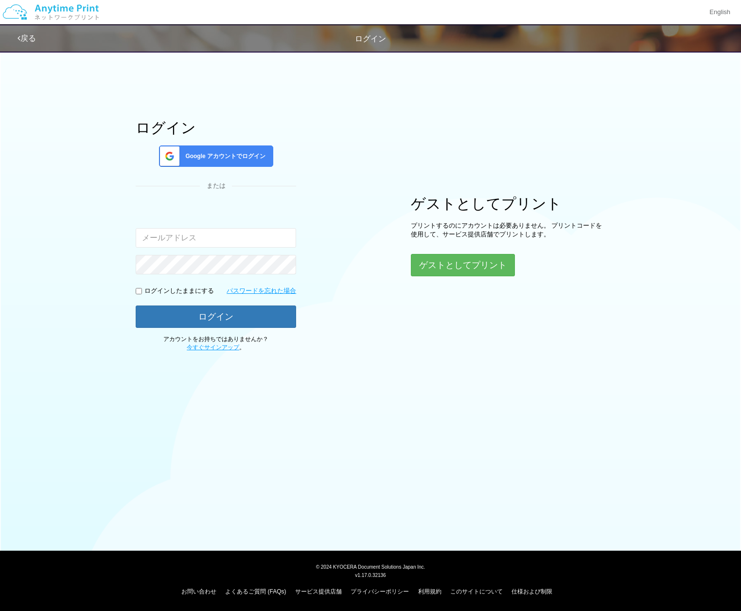
click at [205, 149] on div "Google アカウントでログイン" at bounding box center [216, 155] width 114 height 21
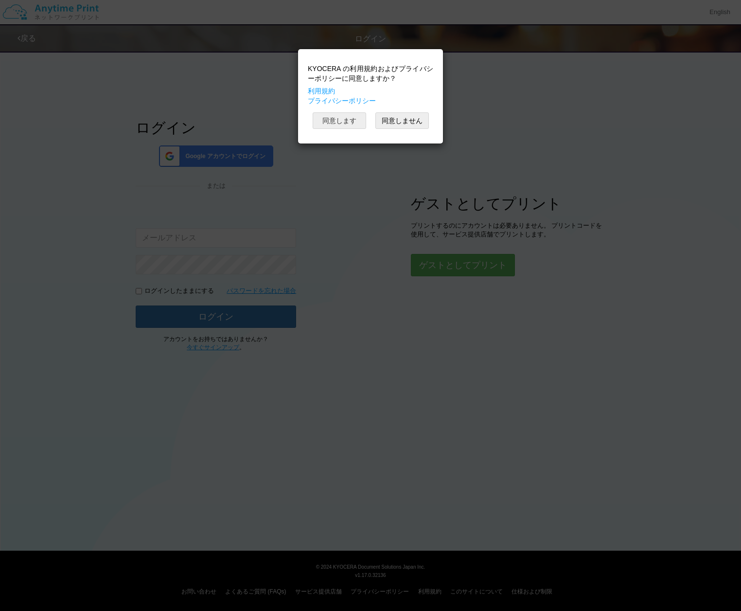
click at [341, 129] on button "同意します" at bounding box center [340, 120] width 54 height 17
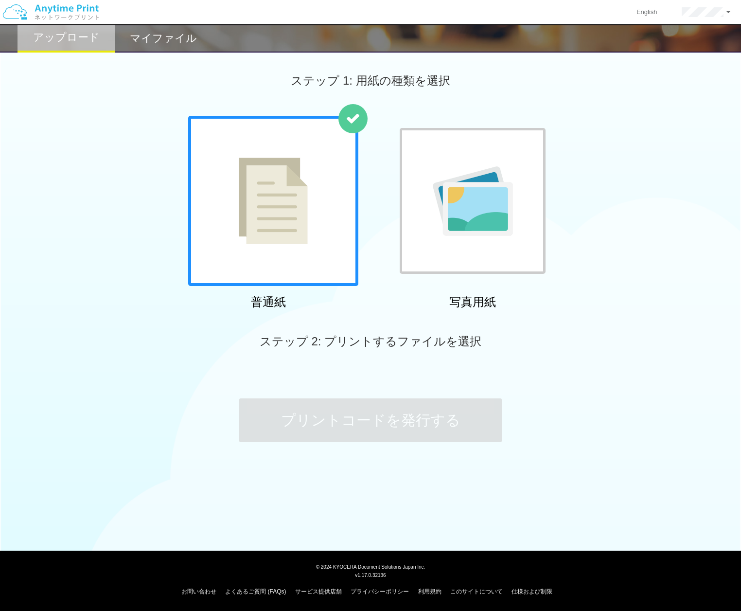
click at [251, 152] on div at bounding box center [273, 201] width 170 height 170
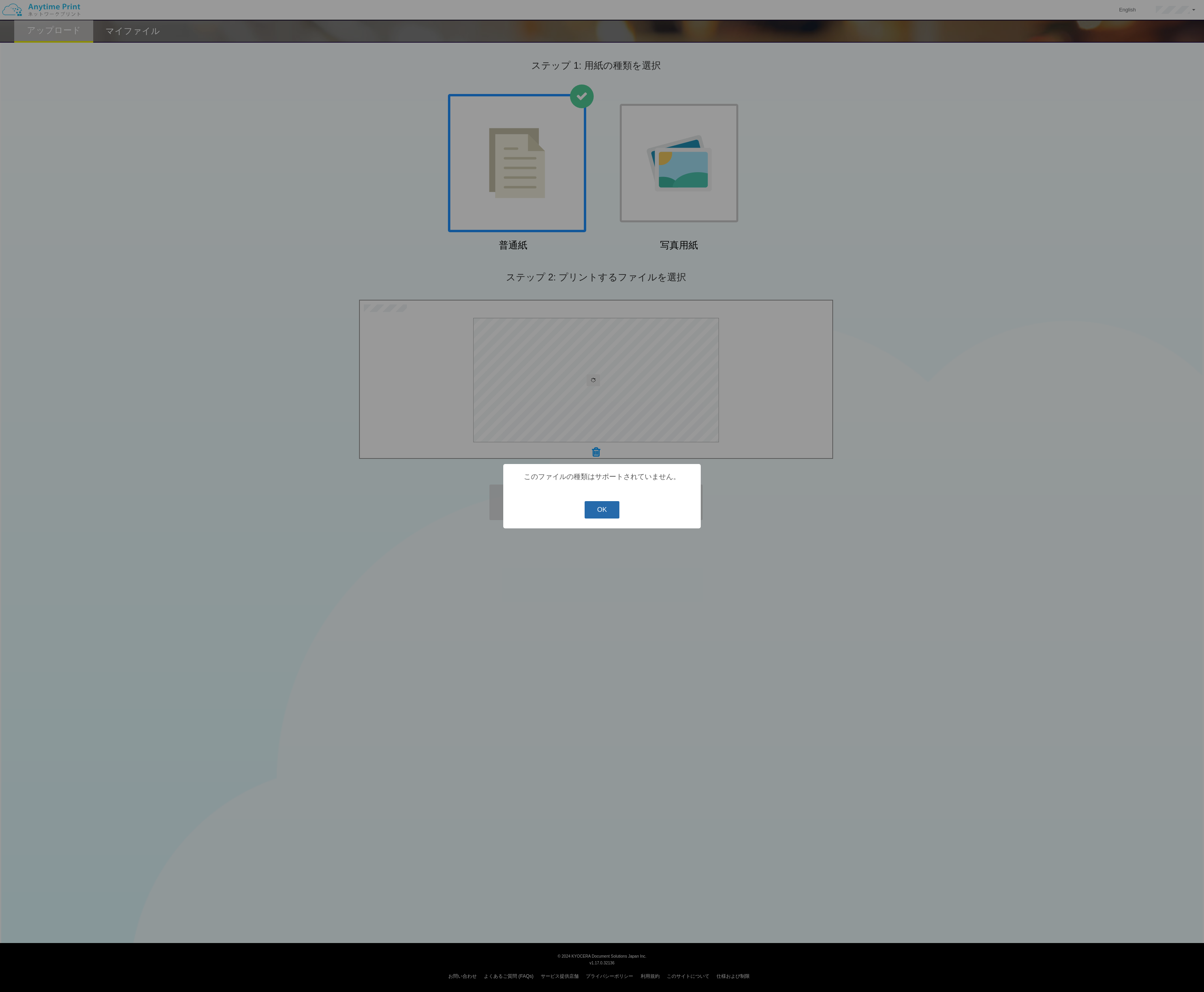
click at [602, 496] on button "OK" at bounding box center [602, 509] width 35 height 17
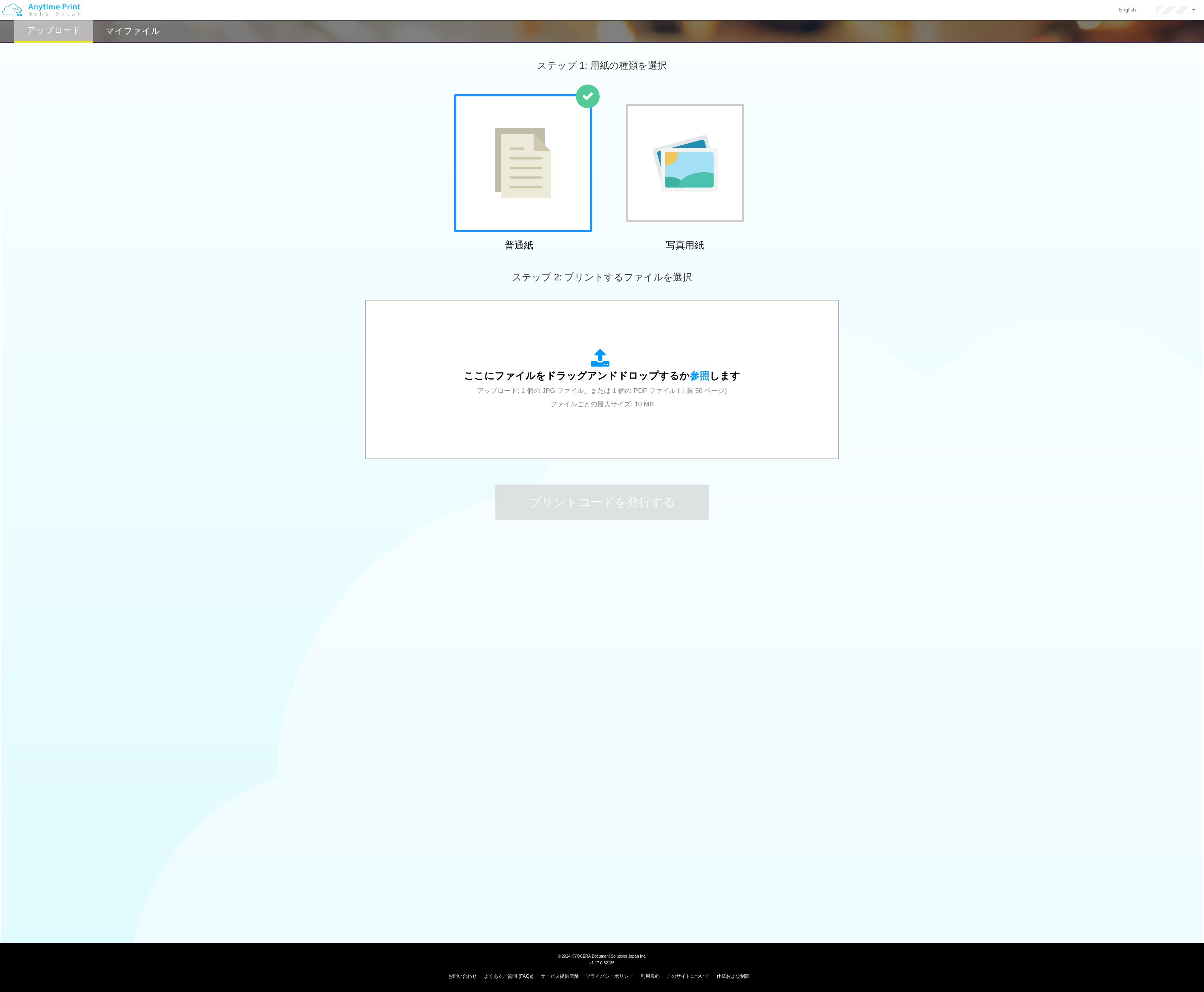
click at [602, 496] on body "English アカウント設定 ログアウト アップロード マイファイル ステップ 1: 用紙の種類を選択 普通紙" at bounding box center [602, 496] width 1204 height 992
click at [127, 496] on body "English アカウント設定 ログアウト アップロード マイファイル ステップ 1: 用紙の種類を選択 普通紙" at bounding box center [602, 496] width 1204 height 992
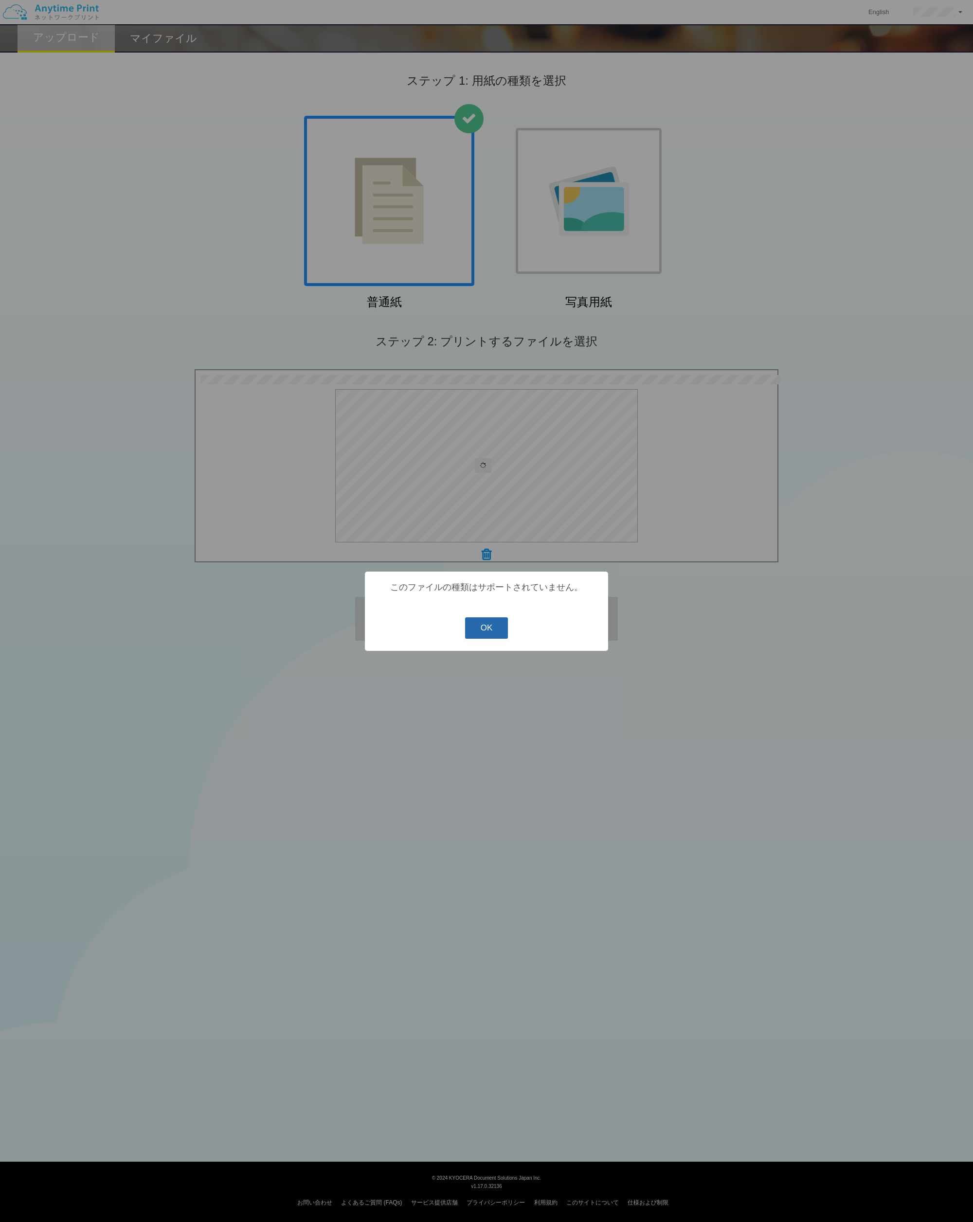
click at [479, 611] on button "OK" at bounding box center [486, 627] width 43 height 21
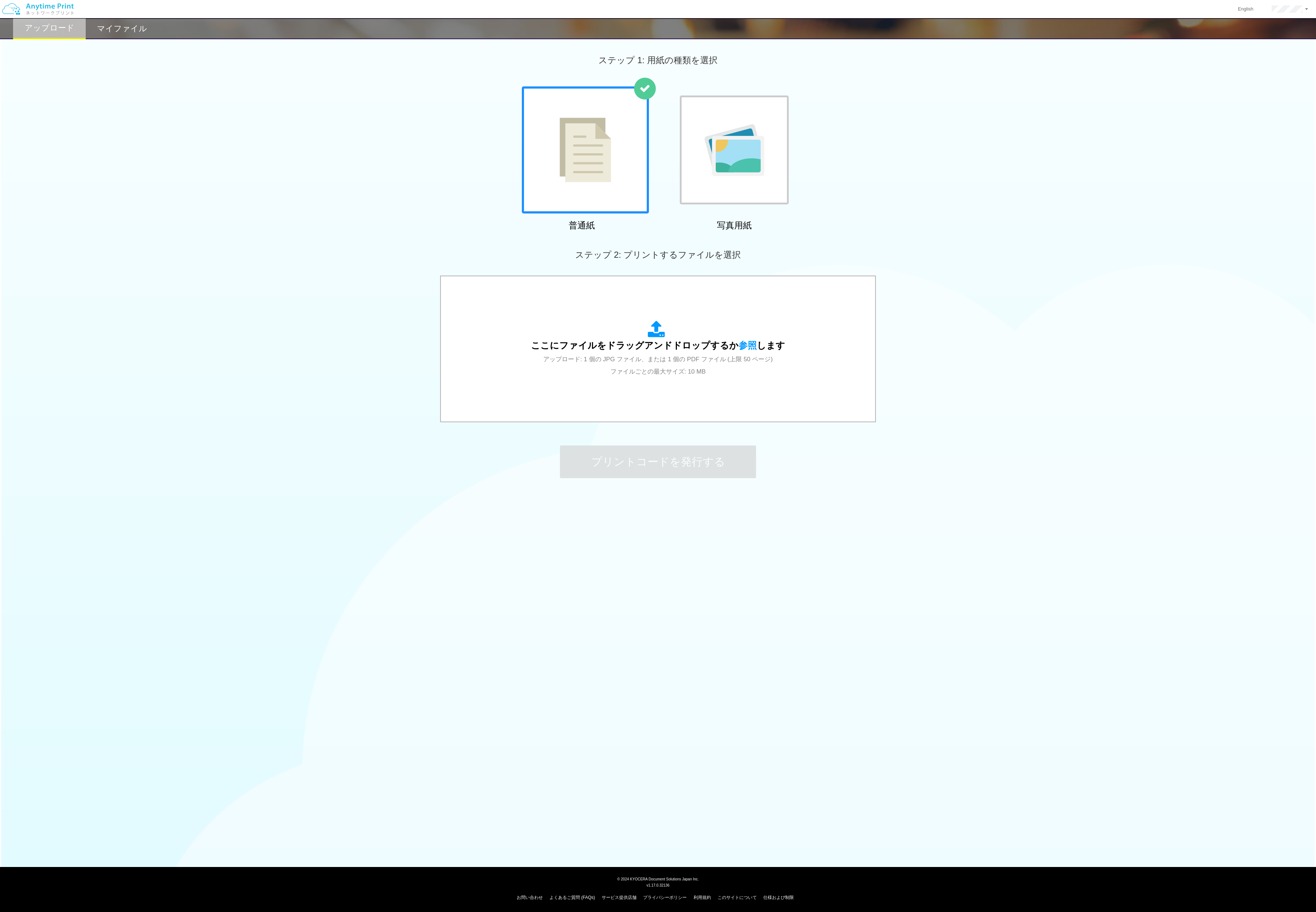
drag, startPoint x: 0, startPoint y: 516, endPoint x: -106, endPoint y: 536, distance: 107.9
click at [0, 456] on html "English アカウント設定 ログアウト アップロード マイファイル ステップ 1: 用紙の種類を選択 普通紙" at bounding box center [658, 456] width 1316 height 912
drag, startPoint x: 43, startPoint y: 514, endPoint x: 12, endPoint y: 533, distance: 36.4
click at [12, 456] on div at bounding box center [658, 522] width 1316 height 29
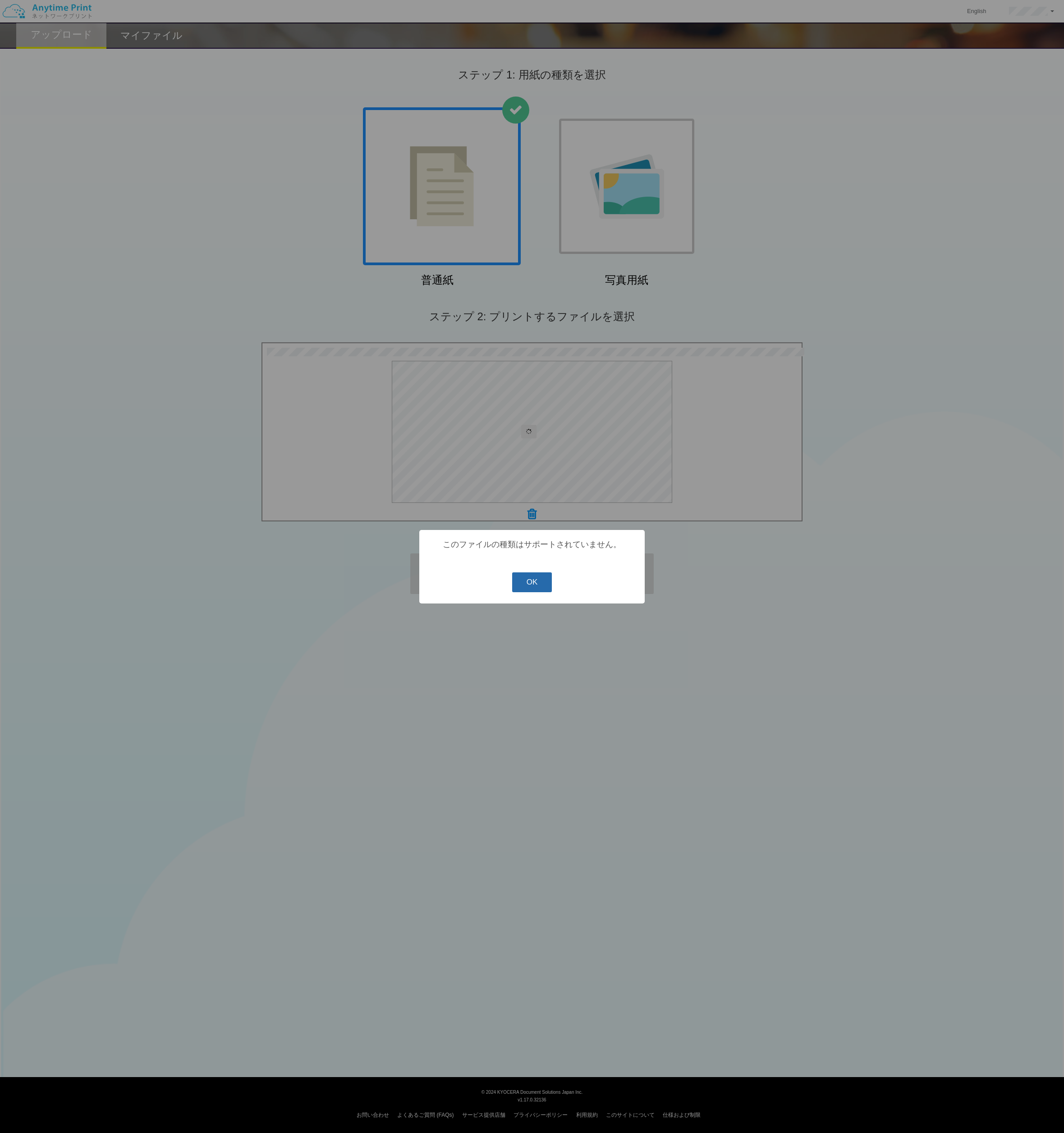
click at [538, 566] on button "OK" at bounding box center [532, 581] width 40 height 19
